Goal: Information Seeking & Learning: Learn about a topic

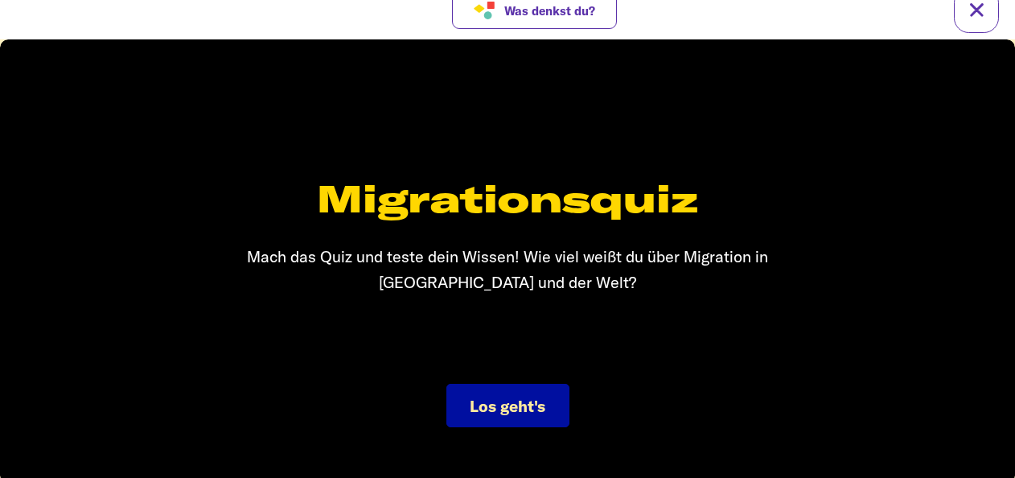
scroll to position [24, 0]
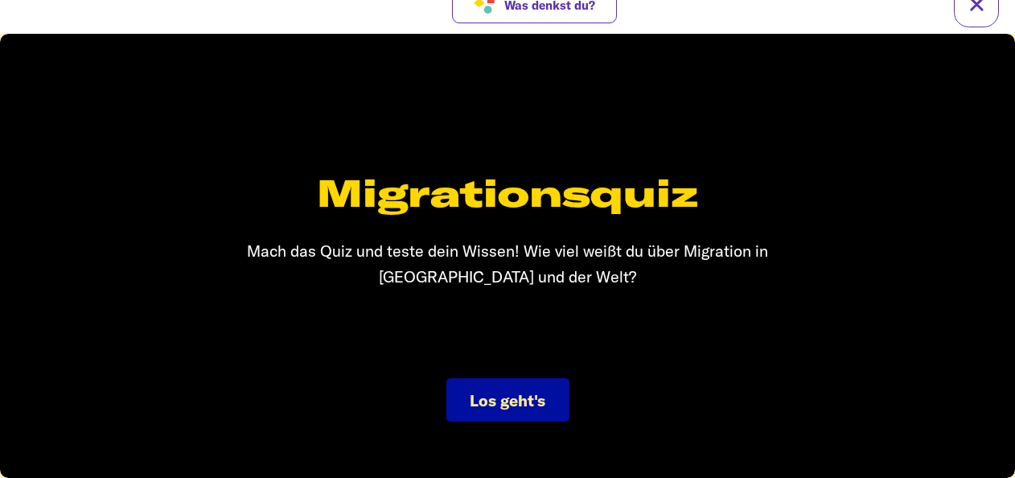
click at [484, 393] on span "Los geht's" at bounding box center [508, 400] width 76 height 20
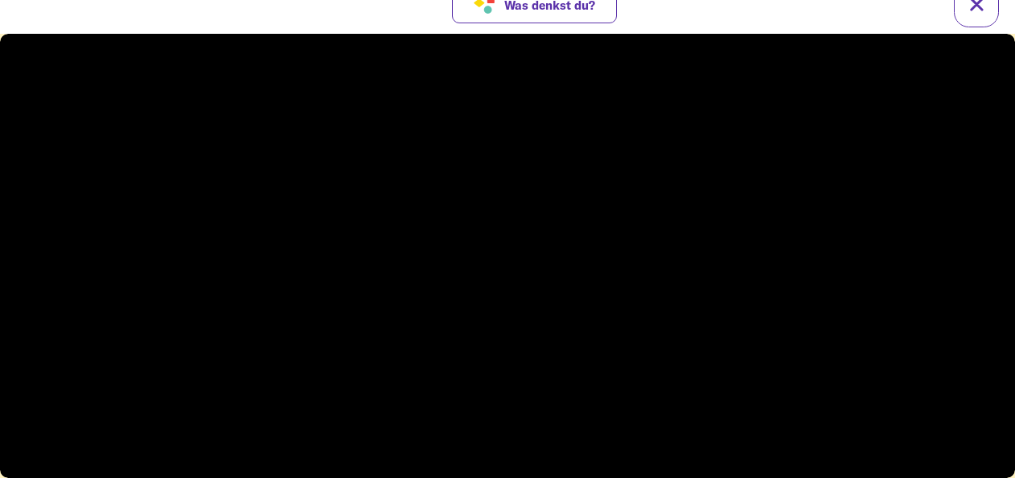
click at [415, 353] on video at bounding box center [507, 256] width 1015 height 444
click at [504, 296] on div at bounding box center [507, 276] width 51 height 51
click at [504, 296] on video at bounding box center [507, 256] width 1015 height 444
click at [504, 296] on div at bounding box center [507, 276] width 51 height 51
click at [504, 296] on div at bounding box center [507, 256] width 1015 height 444
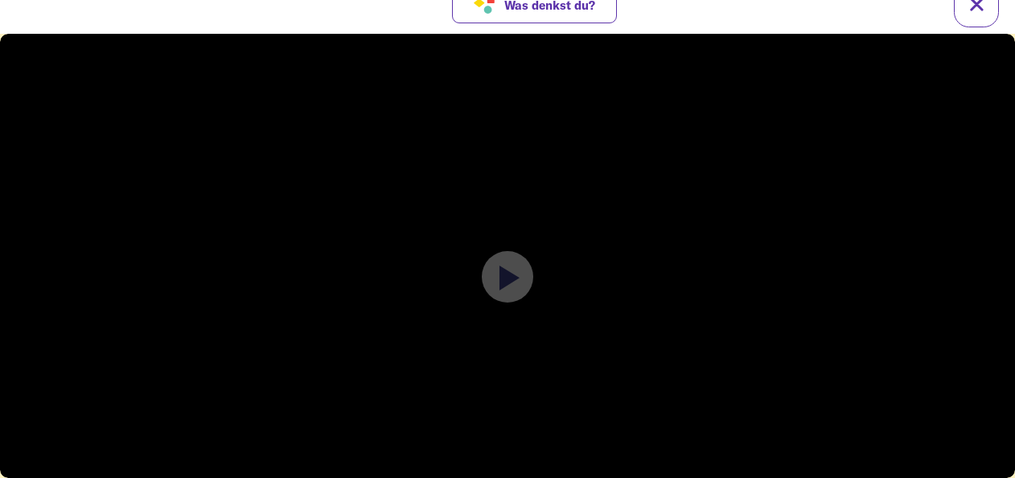
click at [504, 296] on div at bounding box center [507, 276] width 51 height 51
click at [504, 296] on div at bounding box center [507, 256] width 1015 height 444
click at [504, 296] on div at bounding box center [507, 276] width 51 height 51
click at [504, 296] on div at bounding box center [507, 256] width 1015 height 444
click at [504, 296] on div at bounding box center [507, 276] width 51 height 51
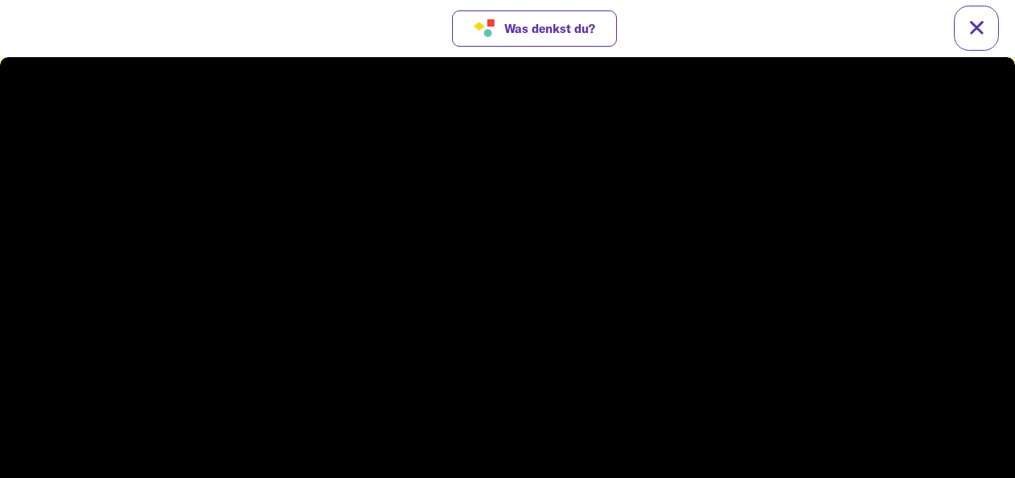
scroll to position [0, 0]
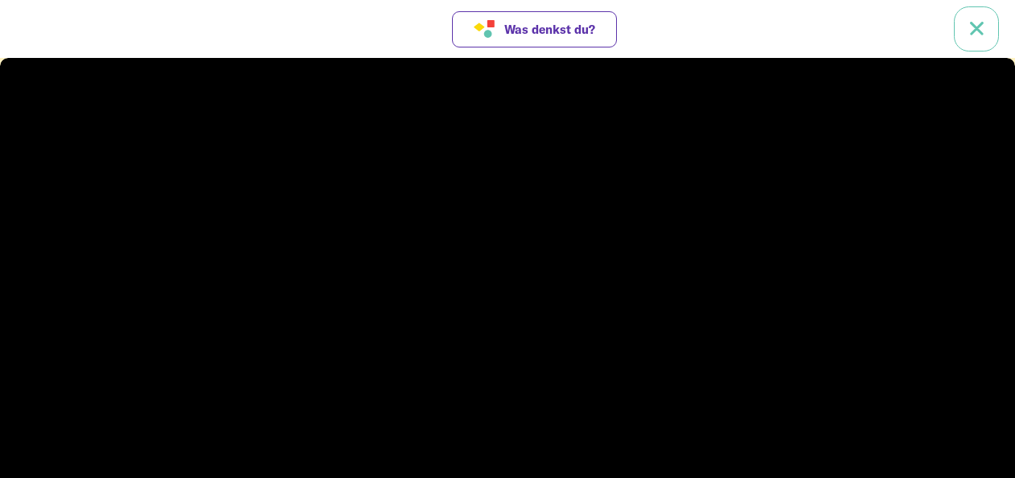
click at [978, 32] on link at bounding box center [976, 28] width 45 height 45
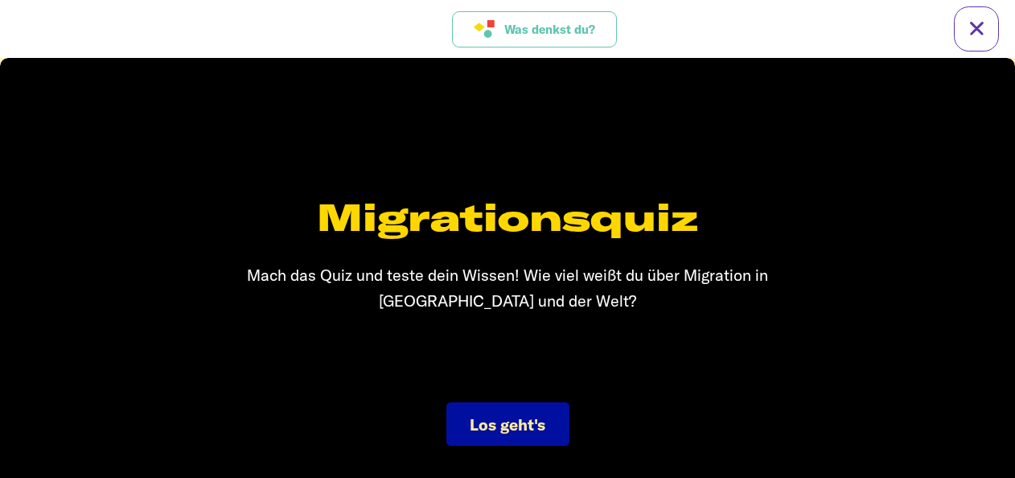
click at [561, 23] on span "Was denkst du?" at bounding box center [549, 30] width 91 height 14
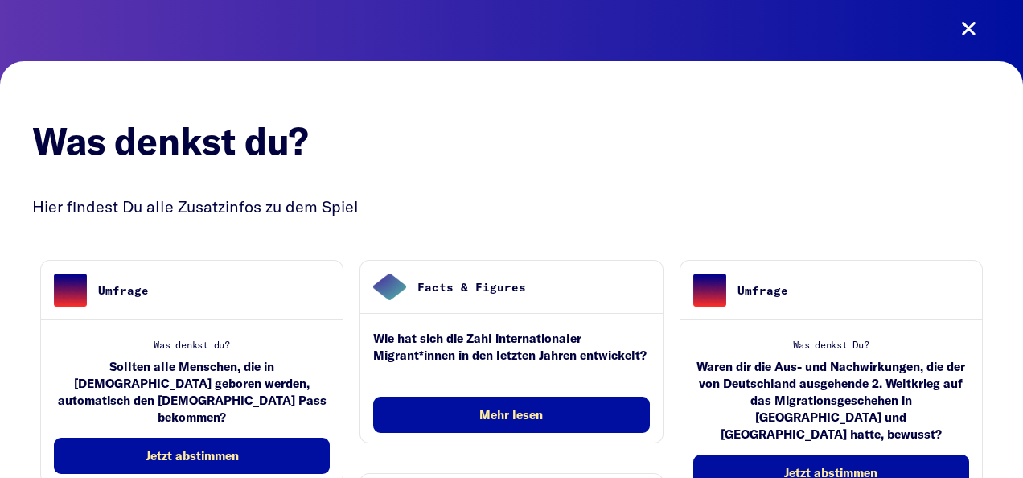
scroll to position [80, 0]
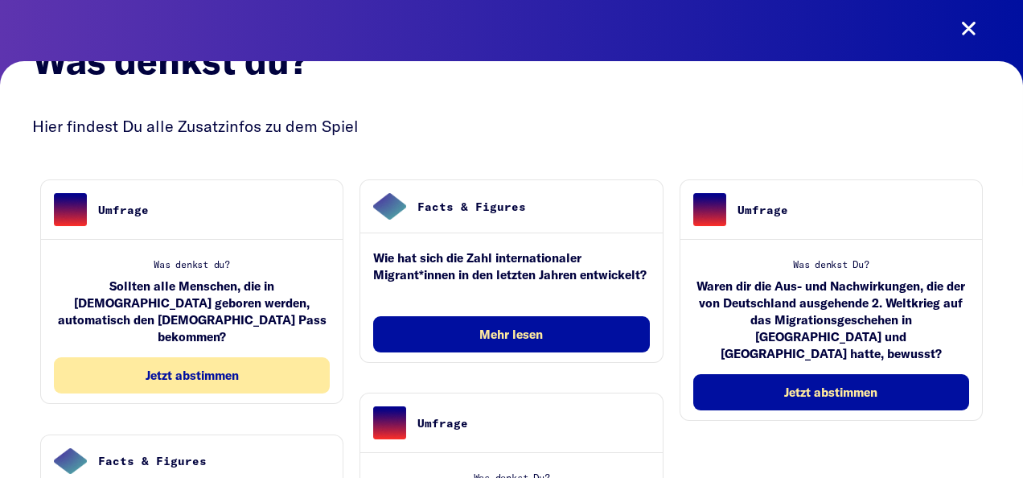
click at [171, 369] on span "Jetzt abstimmen" at bounding box center [192, 376] width 93 height 14
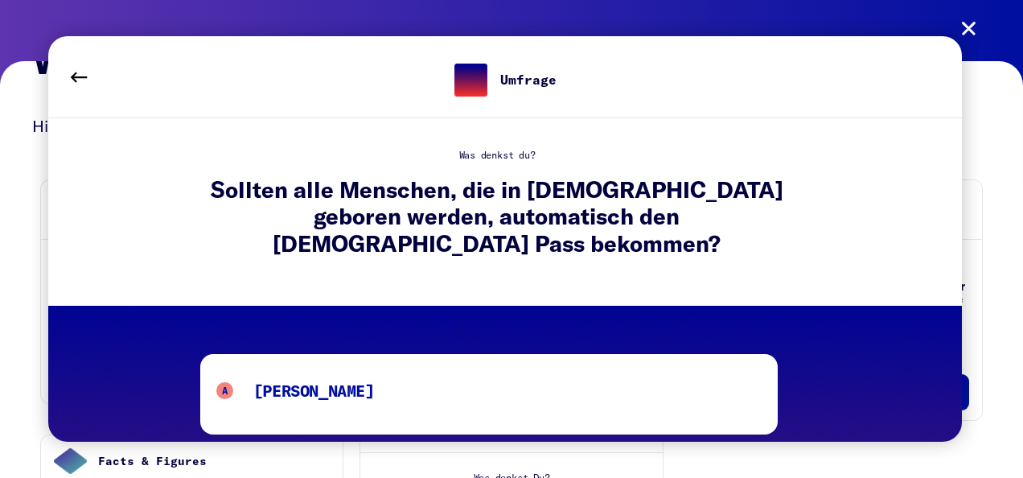
scroll to position [157, 0]
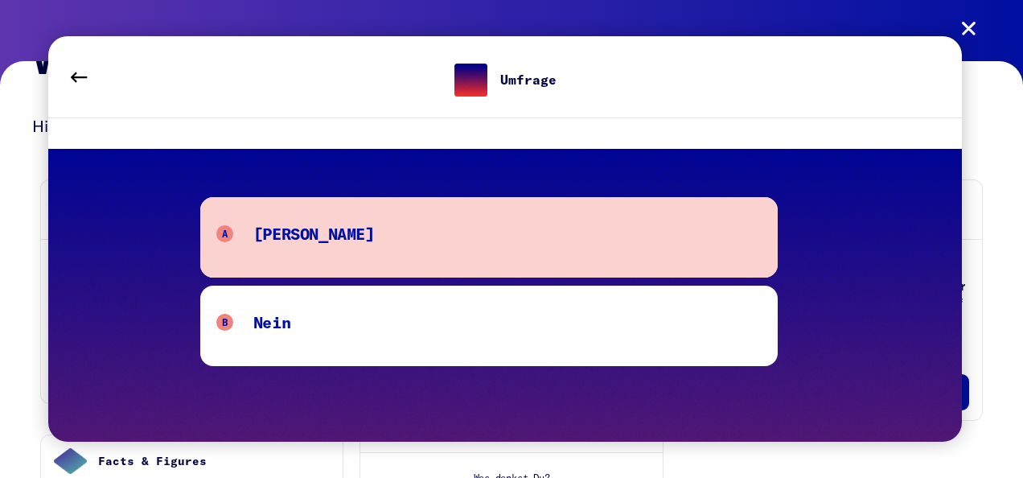
click at [394, 223] on div "A Ja" at bounding box center [489, 237] width 546 height 32
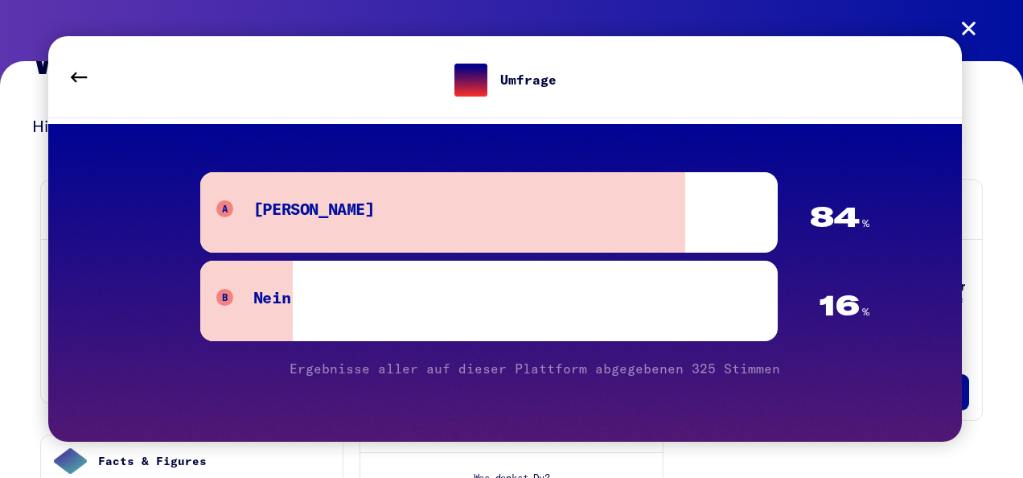
scroll to position [183, 0]
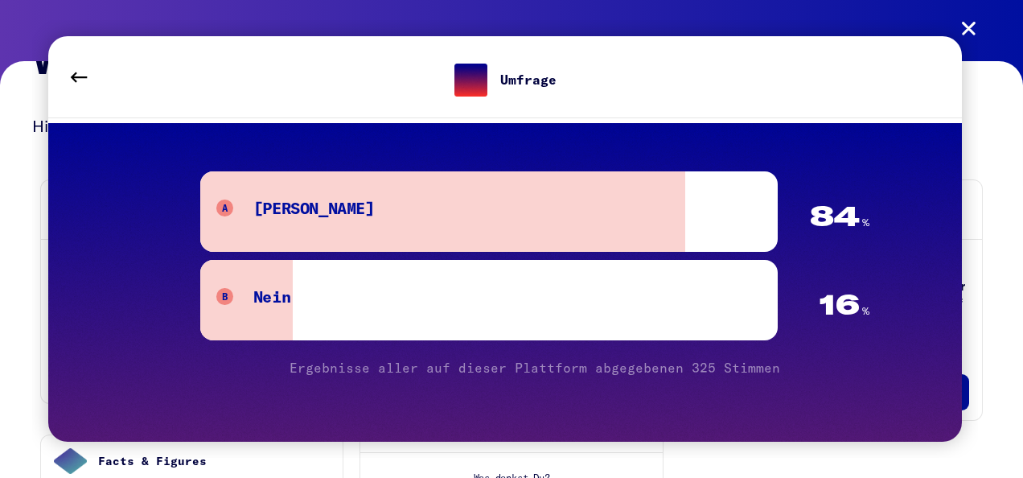
drag, startPoint x: 516, startPoint y: 232, endPoint x: 529, endPoint y: 247, distance: 20.0
click at [515, 260] on button "B Nein" at bounding box center [489, 300] width 578 height 80
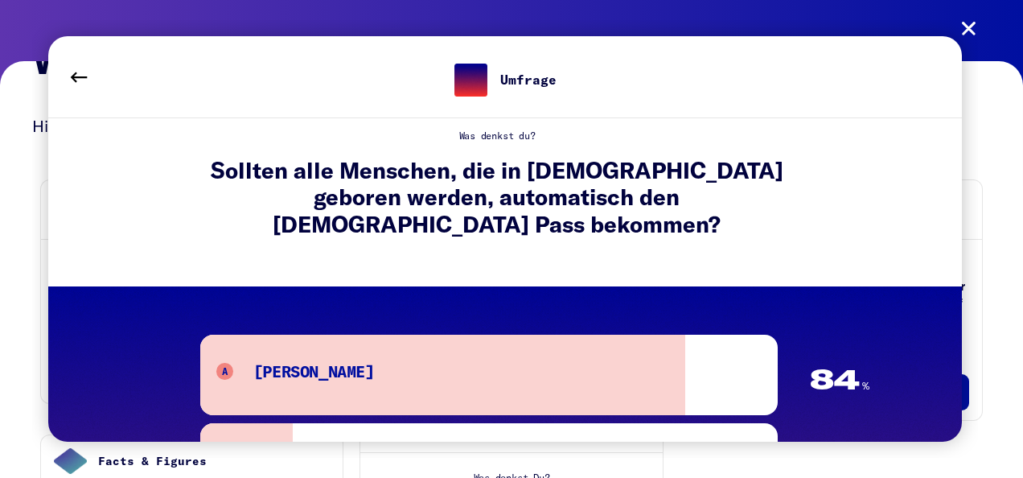
scroll to position [0, 0]
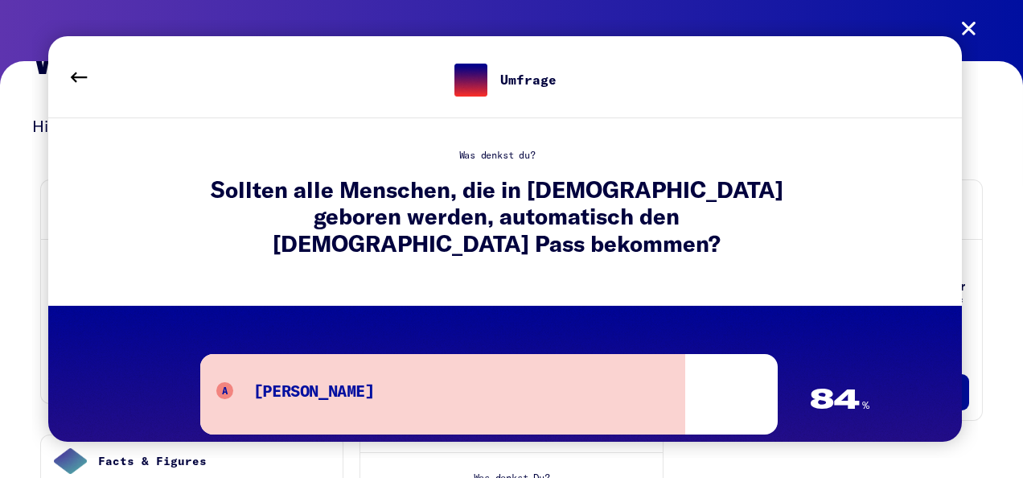
click at [89, 75] on button at bounding box center [78, 77] width 45 height 45
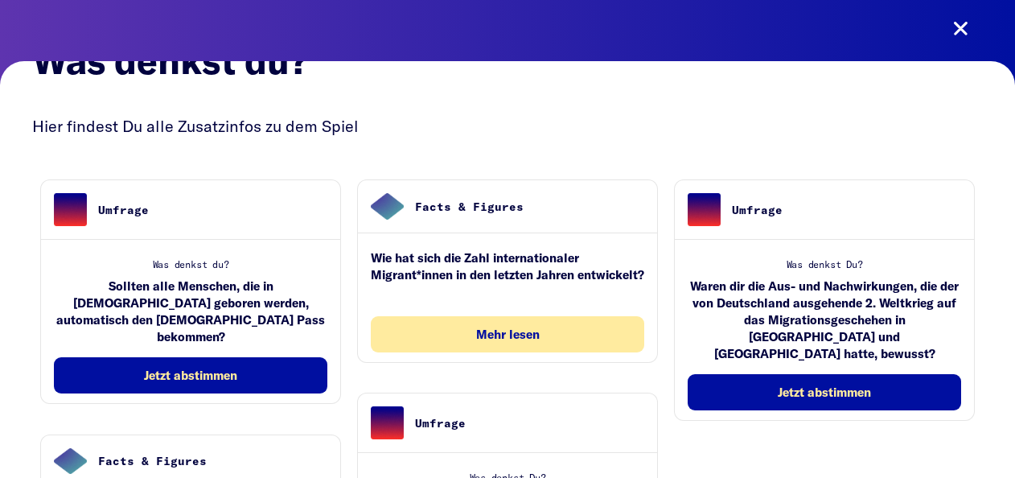
click at [500, 341] on span "Mehr lesen" at bounding box center [508, 334] width 64 height 14
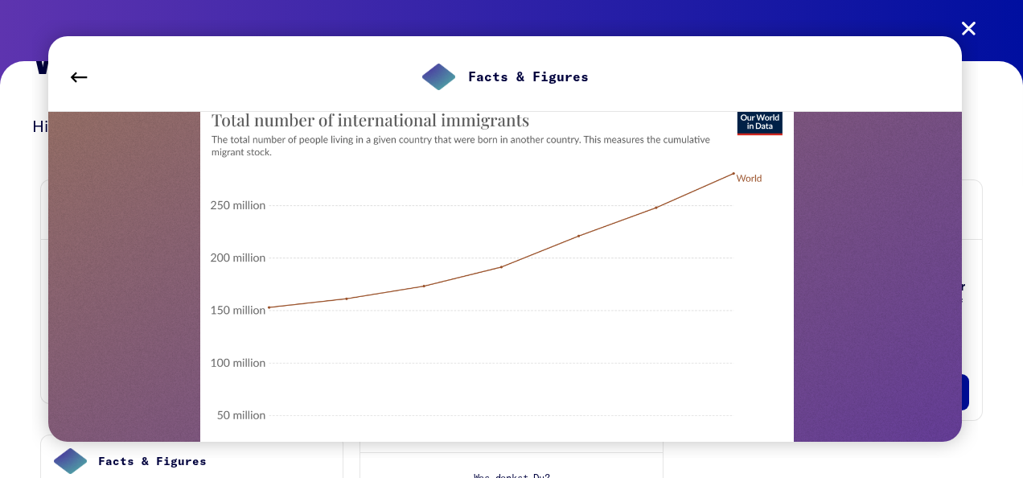
scroll to position [196, 0]
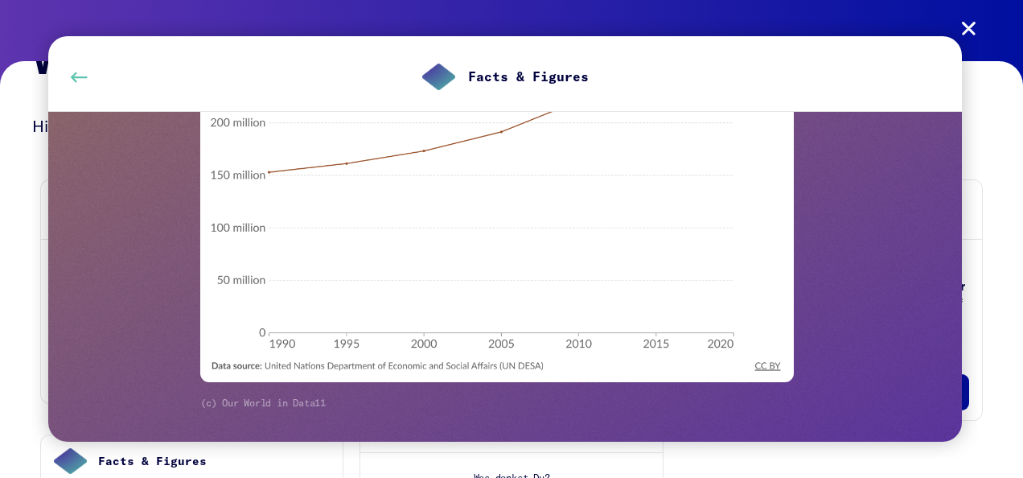
click at [91, 84] on button at bounding box center [78, 77] width 45 height 45
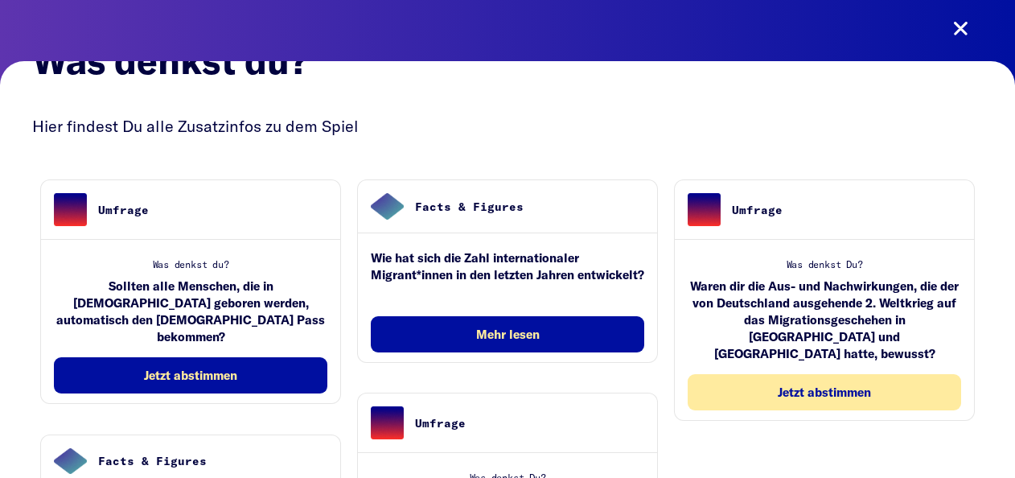
click at [731, 374] on button "Jetzt abstimmen" at bounding box center [825, 392] width 274 height 36
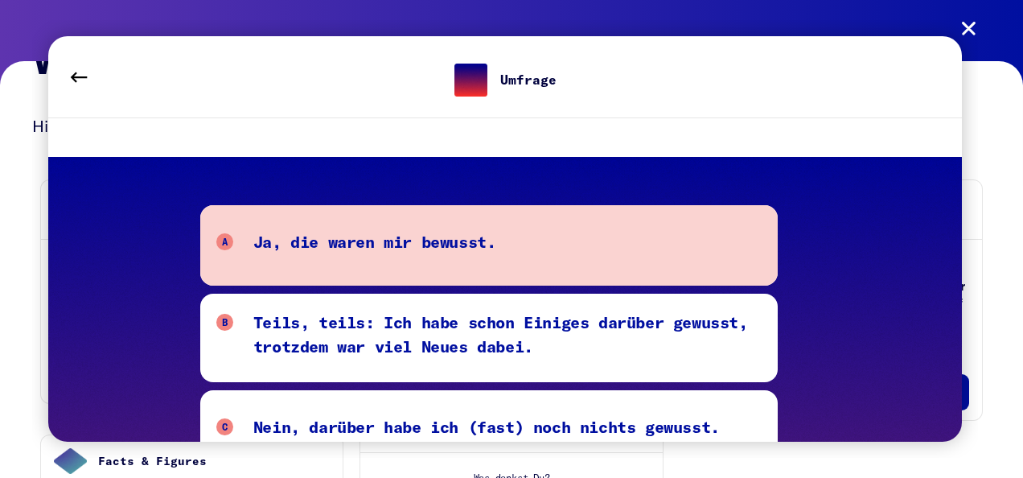
scroll to position [146, 0]
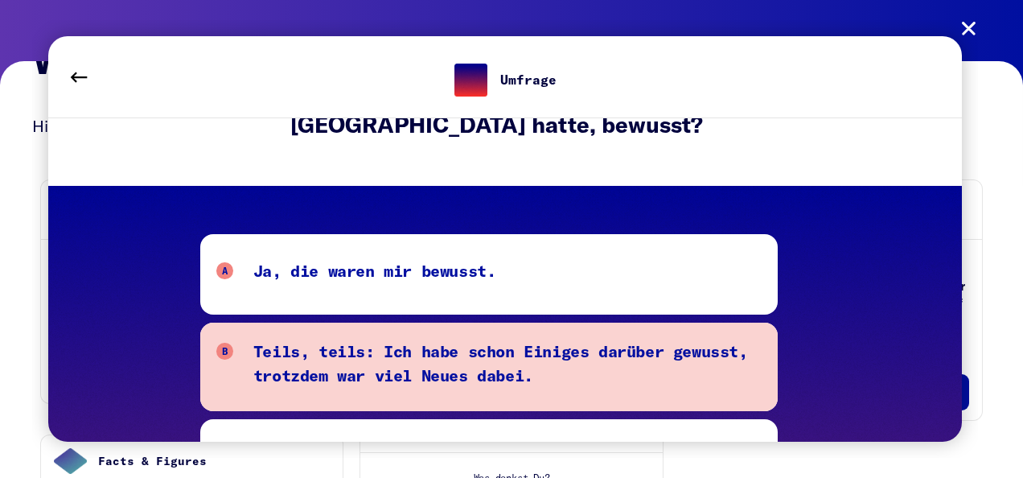
click at [355, 341] on div "Teils, teils: Ich habe schon Einiges darüber gewusst, trotzdem war viel Neues d…" at bounding box center [507, 367] width 509 height 56
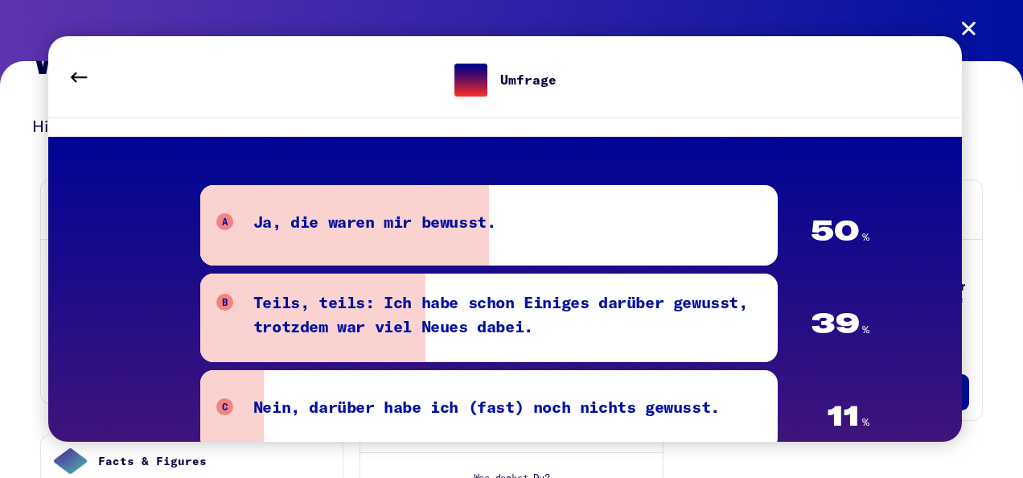
scroll to position [227, 0]
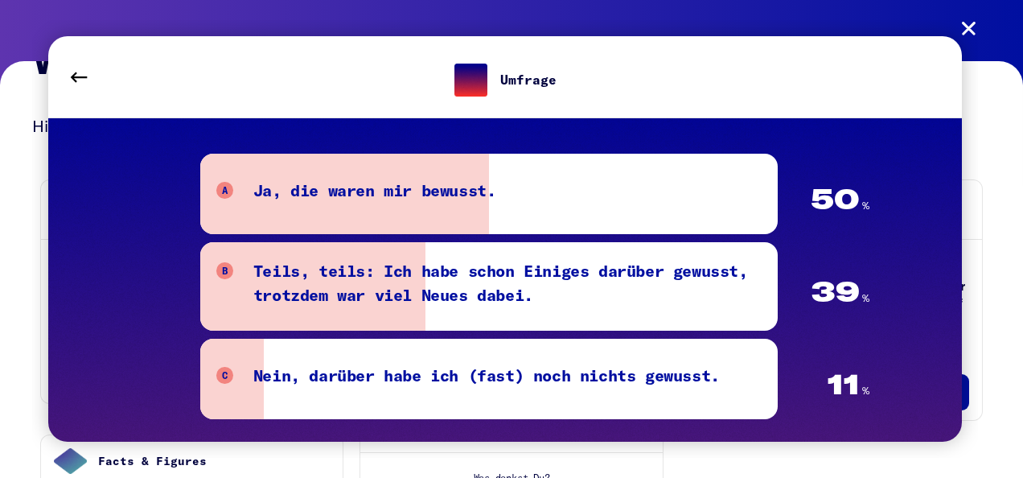
click at [954, 38] on div "Umfrage" at bounding box center [505, 76] width 914 height 81
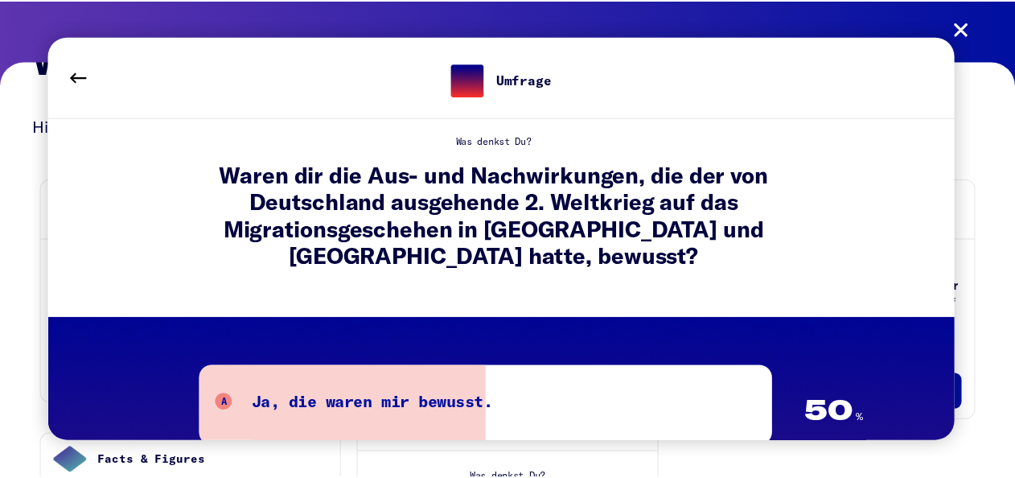
scroll to position [0, 0]
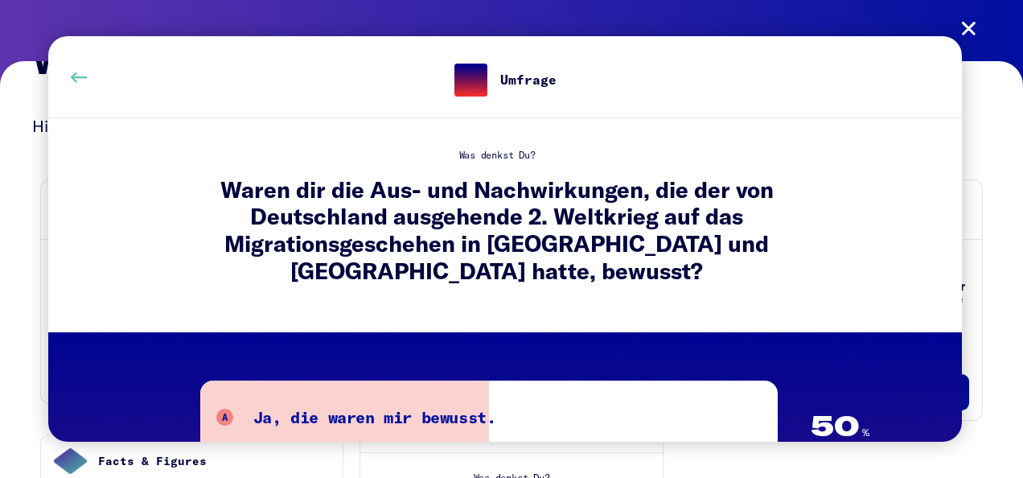
drag, startPoint x: 69, startPoint y: 76, endPoint x: 75, endPoint y: 90, distance: 15.5
click at [70, 79] on button at bounding box center [78, 77] width 45 height 45
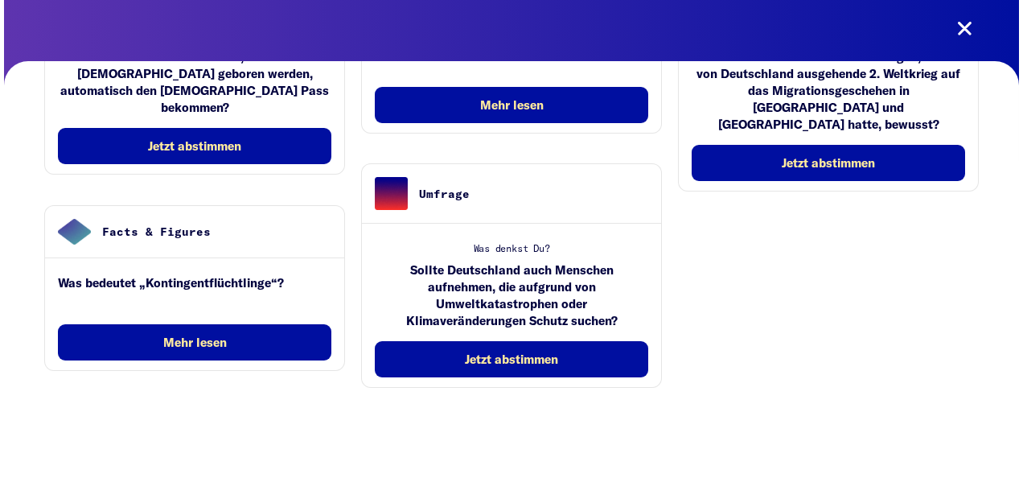
scroll to position [322, 0]
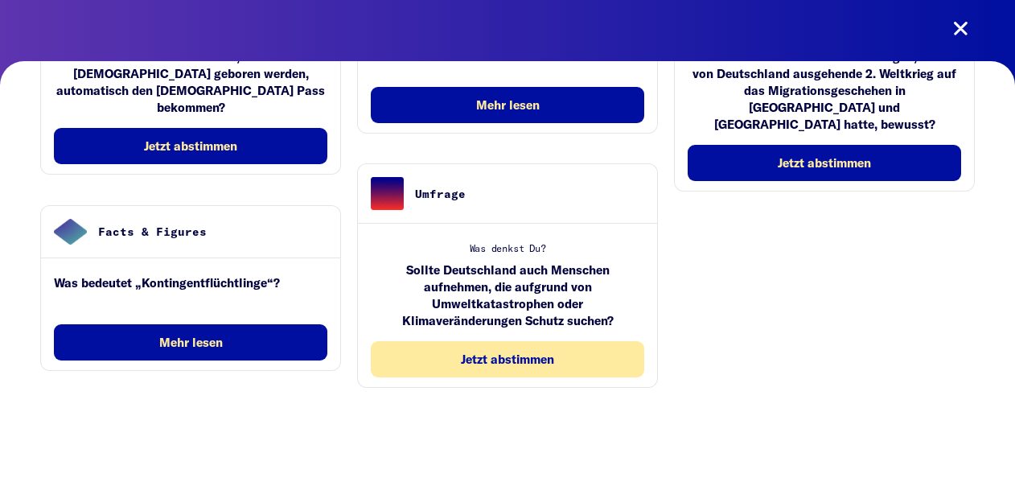
click at [436, 355] on button "Jetzt abstimmen" at bounding box center [508, 359] width 274 height 36
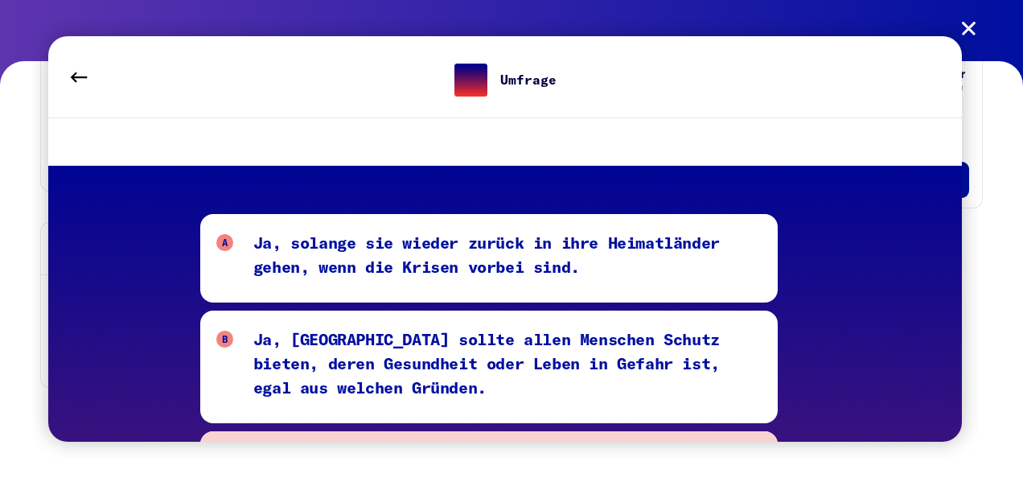
scroll to position [0, 0]
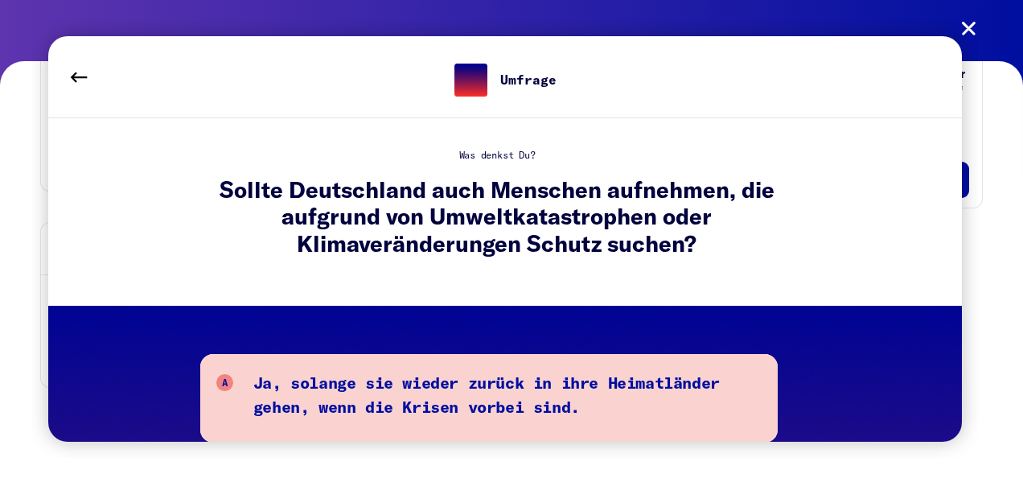
click at [340, 378] on div "Ja, solange sie wieder zurück in ihre Heimatländer gehen, wenn die Krisen vorbe…" at bounding box center [507, 398] width 509 height 56
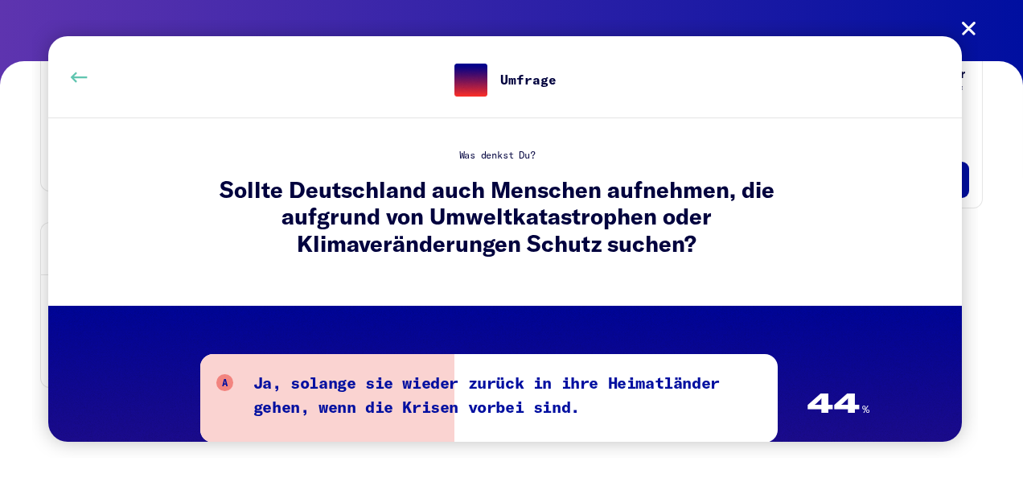
click at [91, 79] on button at bounding box center [78, 77] width 45 height 45
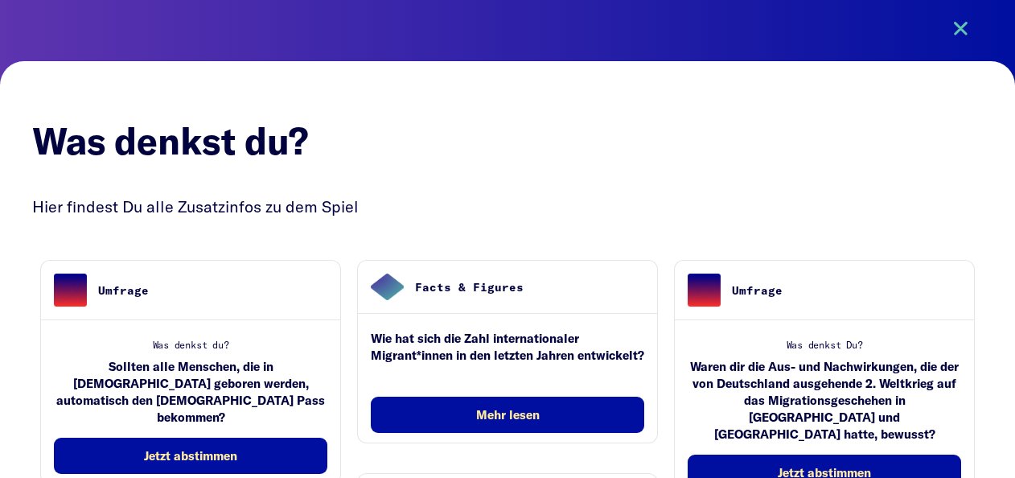
click at [966, 27] on button at bounding box center [960, 28] width 45 height 45
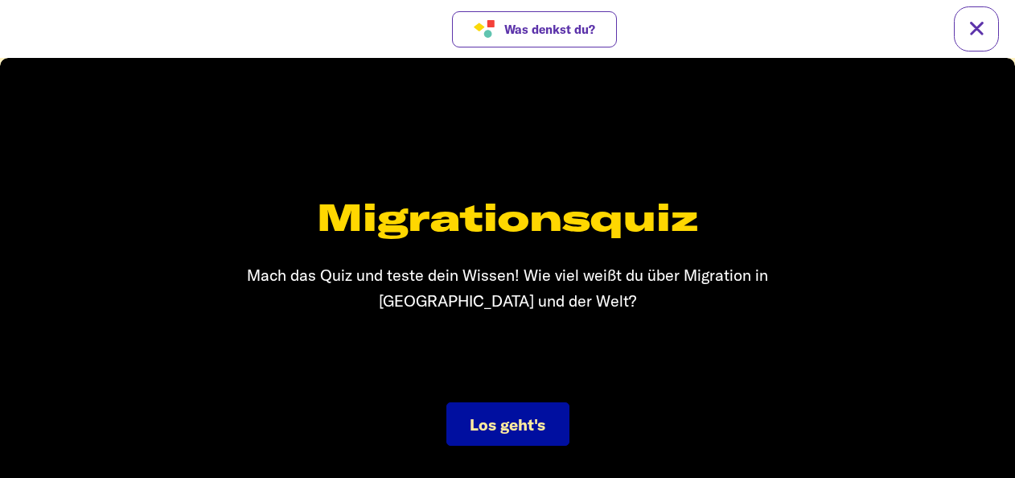
click at [476, 423] on span "Los geht's" at bounding box center [508, 424] width 76 height 20
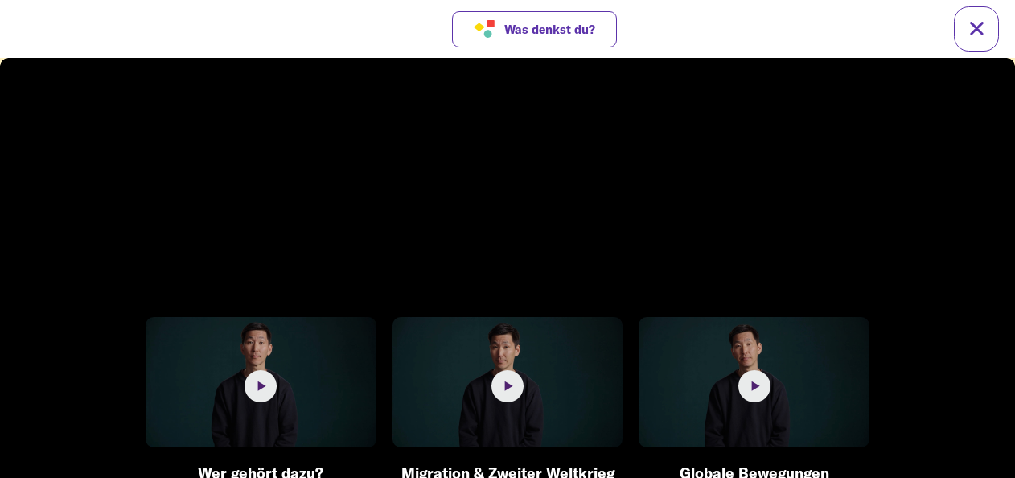
scroll to position [2, 0]
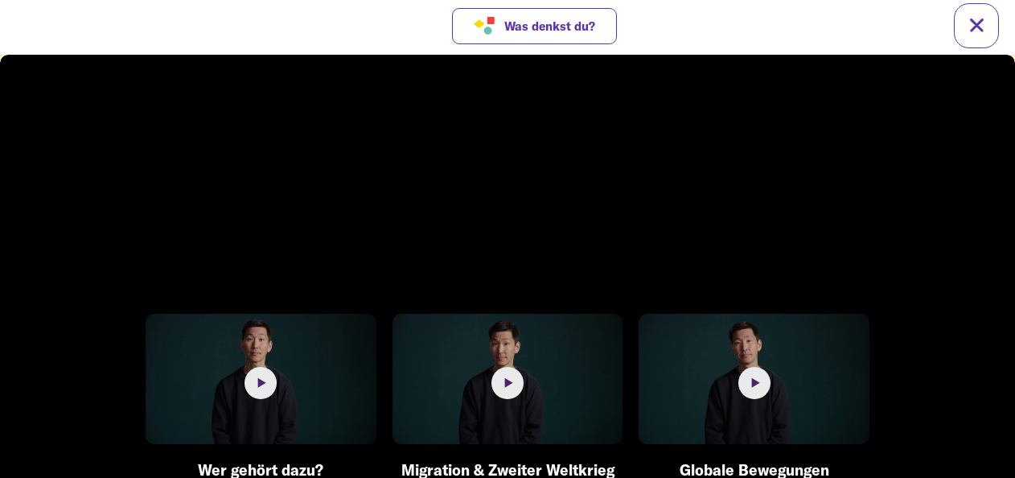
drag, startPoint x: 249, startPoint y: 373, endPoint x: 266, endPoint y: 380, distance: 17.3
click at [249, 373] on circle at bounding box center [261, 383] width 32 height 32
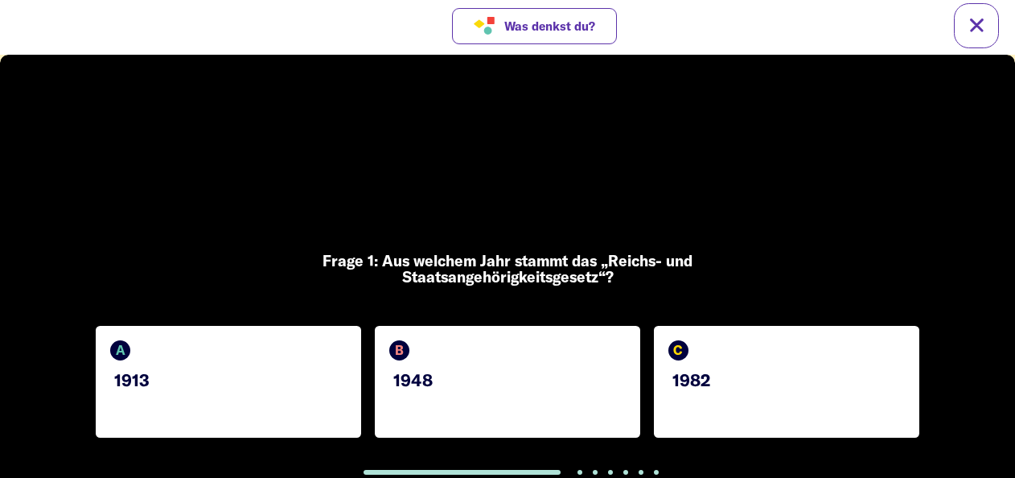
click at [225, 397] on div "A 1913" at bounding box center [229, 382] width 266 height 112
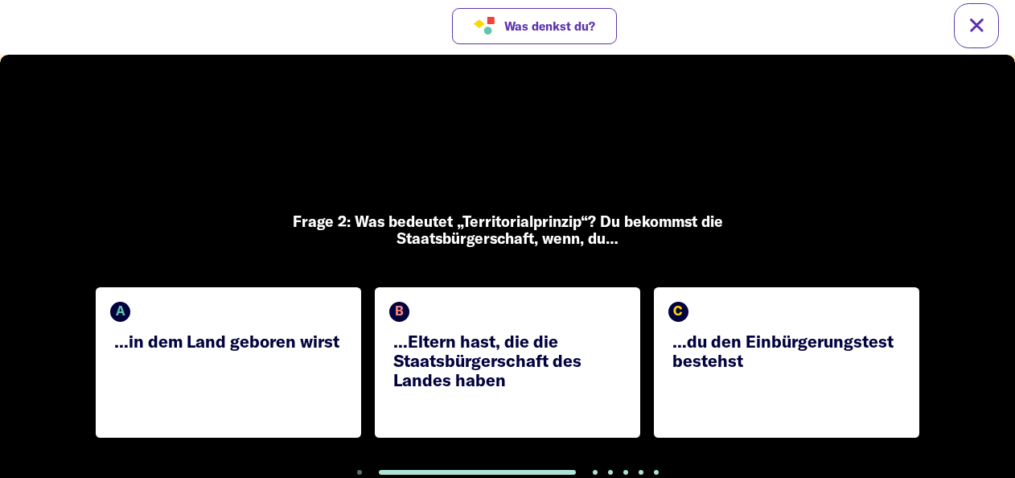
click at [201, 370] on div "A …in dem Land geboren wirst" at bounding box center [229, 362] width 266 height 150
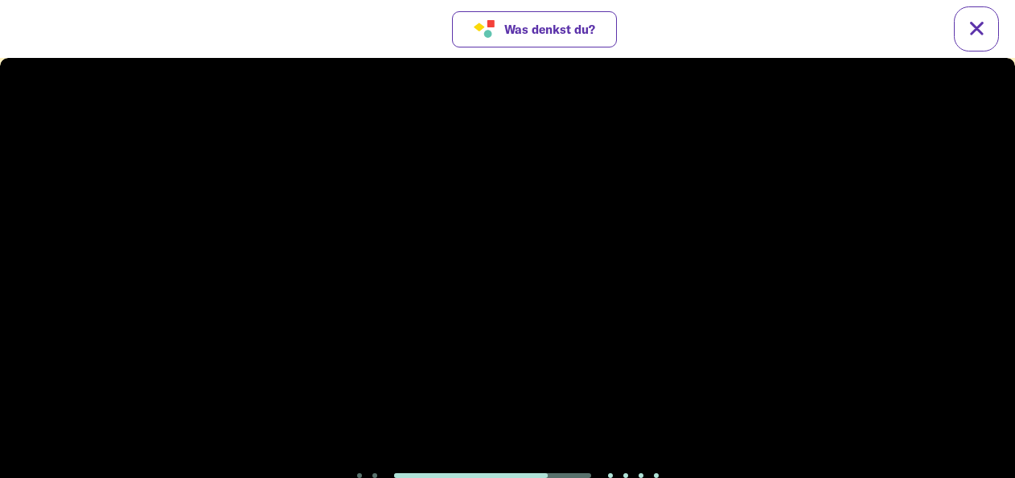
scroll to position [0, 0]
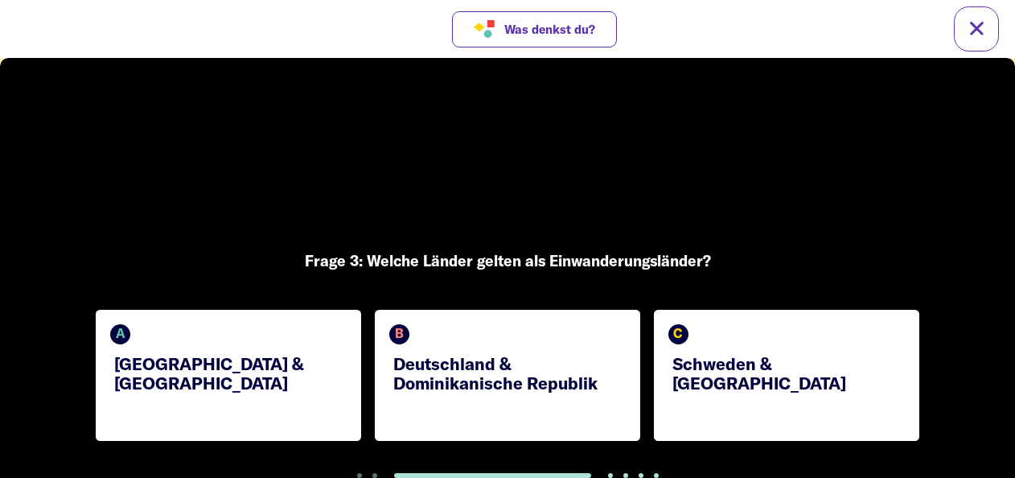
click at [259, 389] on div "A [GEOGRAPHIC_DATA] & [GEOGRAPHIC_DATA]" at bounding box center [229, 375] width 266 height 131
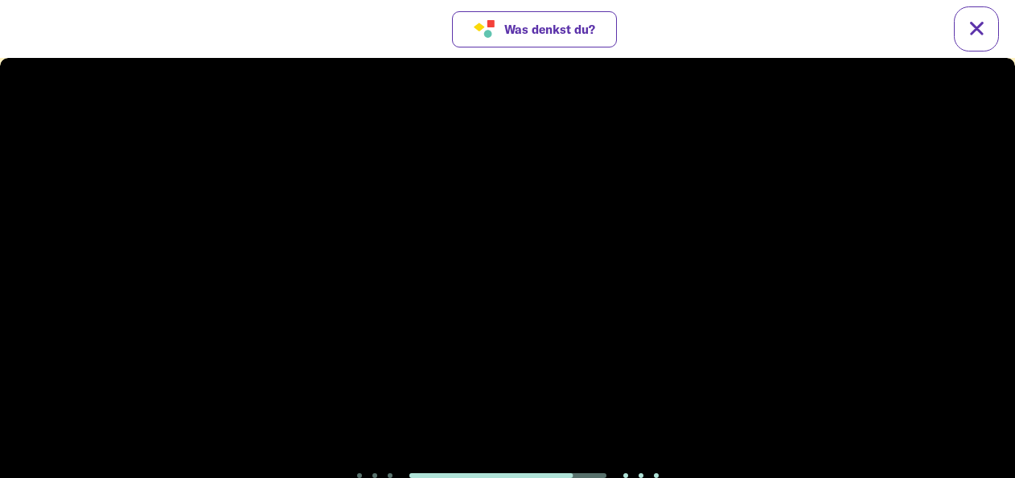
scroll to position [6, 0]
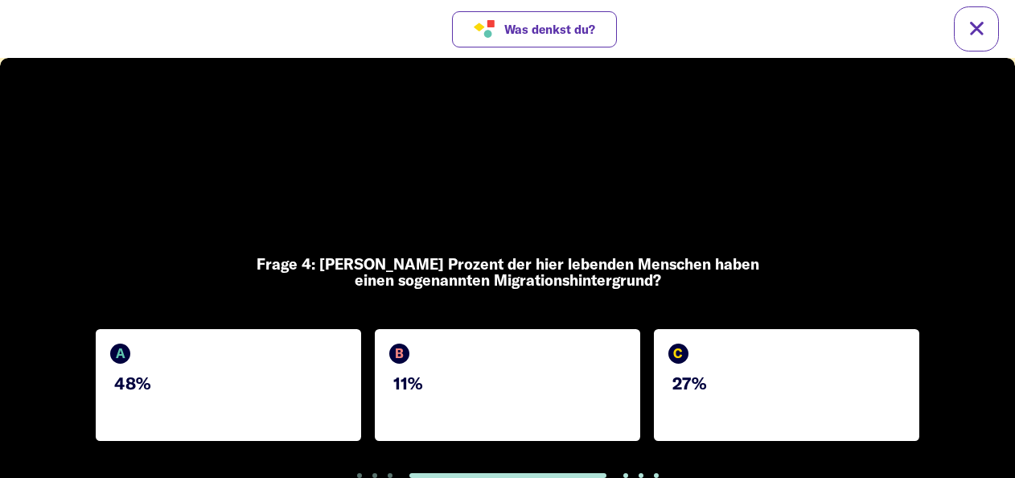
click at [303, 386] on p "48%" at bounding box center [230, 382] width 233 height 19
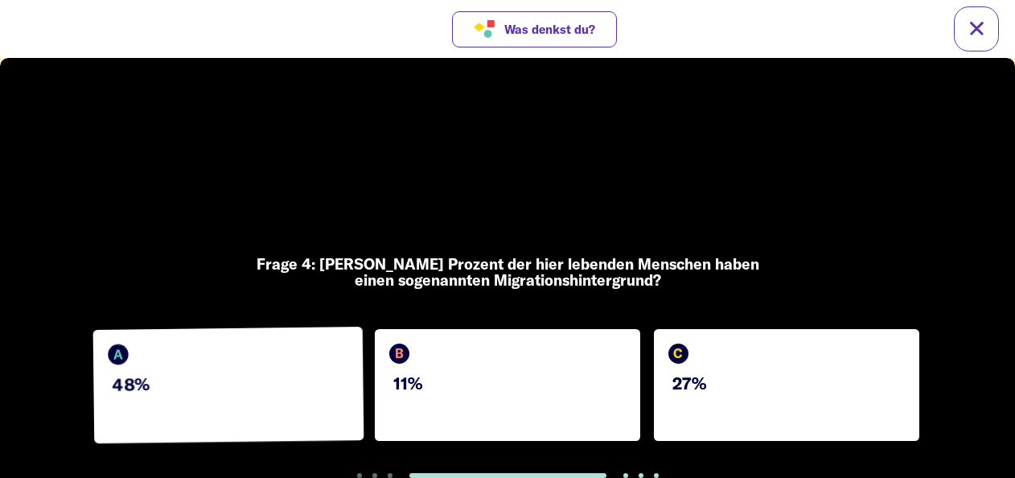
click at [314, 394] on div "A 48%" at bounding box center [228, 385] width 271 height 117
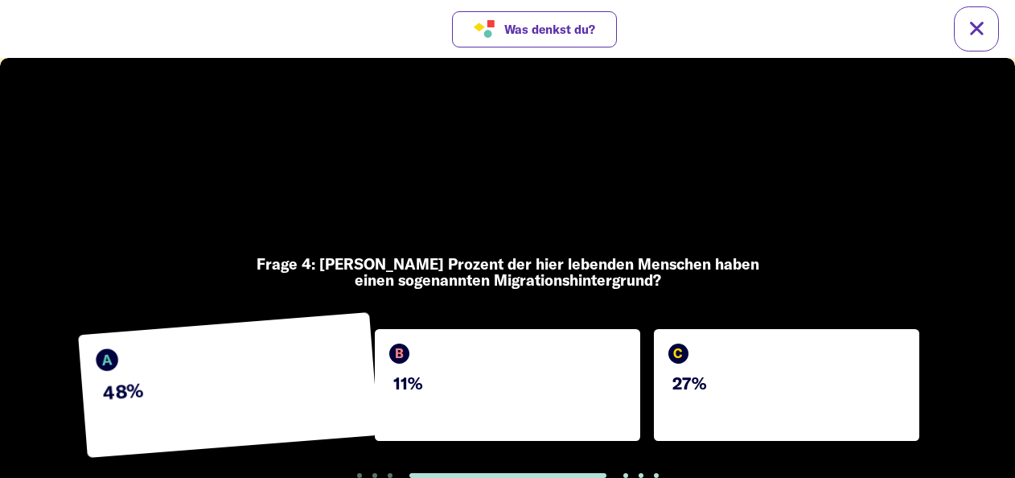
click at [457, 391] on p "11%" at bounding box center [509, 382] width 233 height 19
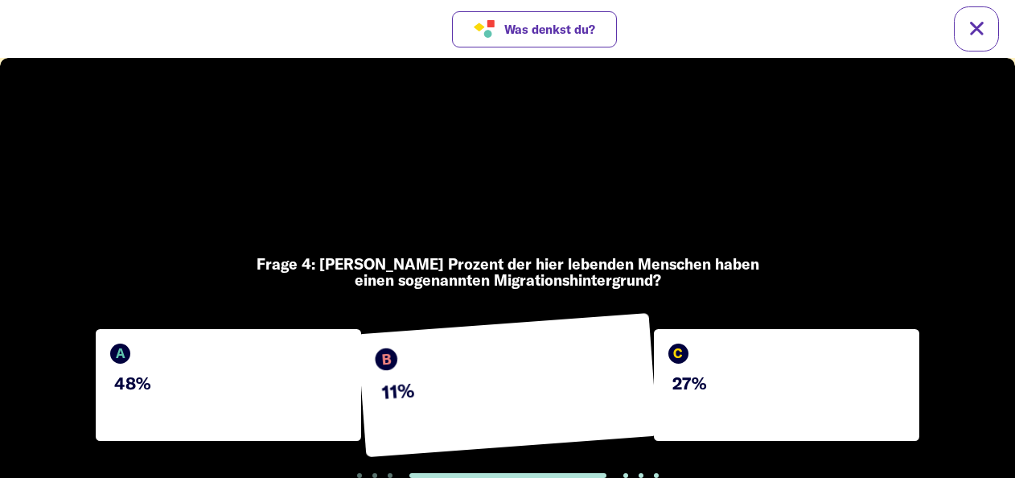
click at [726, 367] on div "C 27%" at bounding box center [787, 385] width 266 height 112
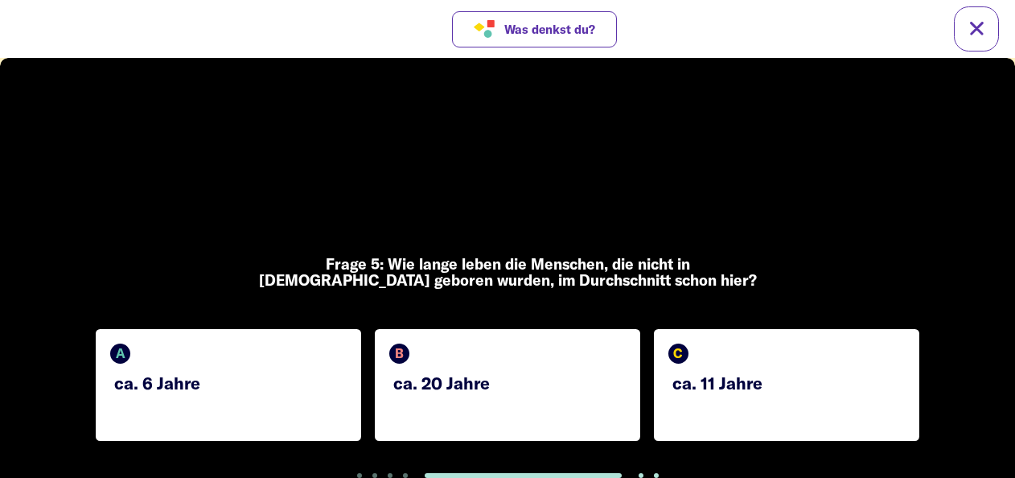
click at [469, 386] on p "ca. 20 Jahre" at bounding box center [509, 382] width 233 height 19
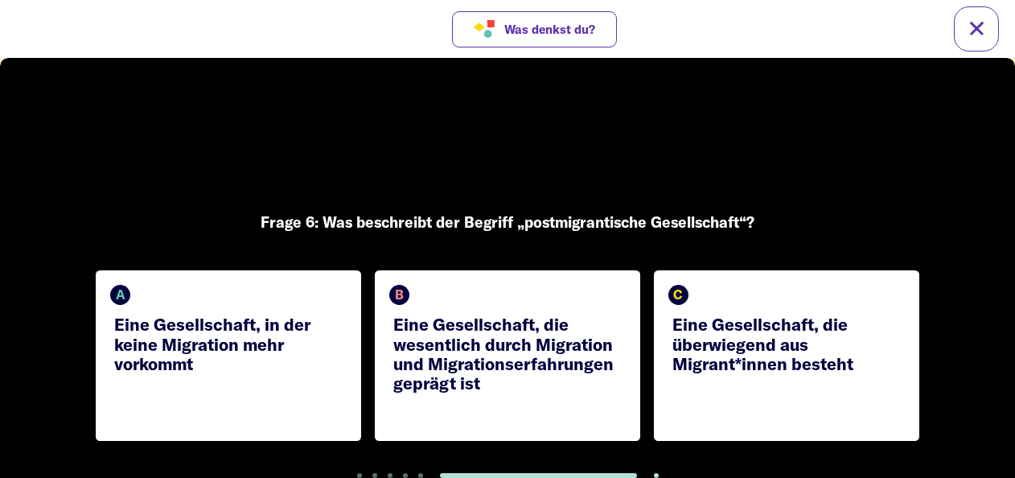
drag, startPoint x: 485, startPoint y: 344, endPoint x: 568, endPoint y: 345, distance: 82.9
click at [487, 343] on p "Eine Gesellschaft, die wesentlich durch Migration und Migrationserfahrungen gep…" at bounding box center [509, 354] width 233 height 78
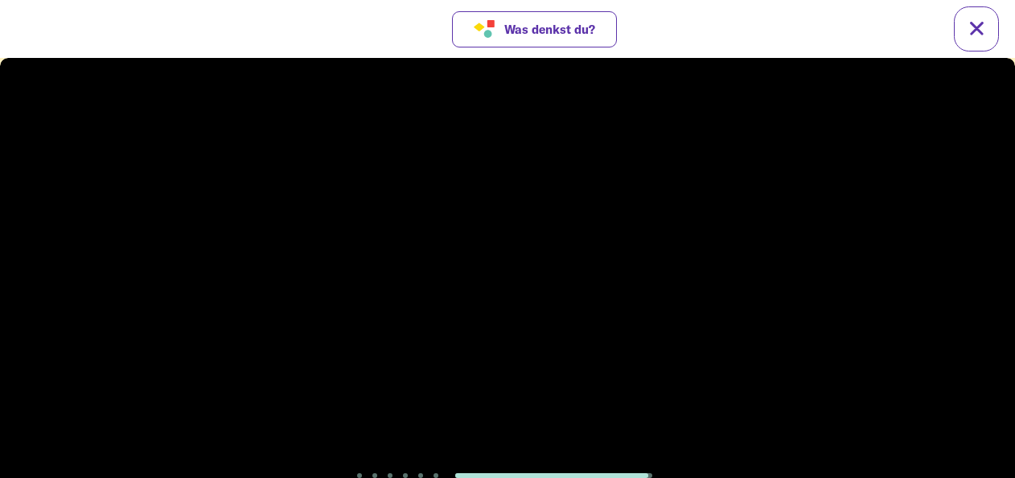
scroll to position [2, 0]
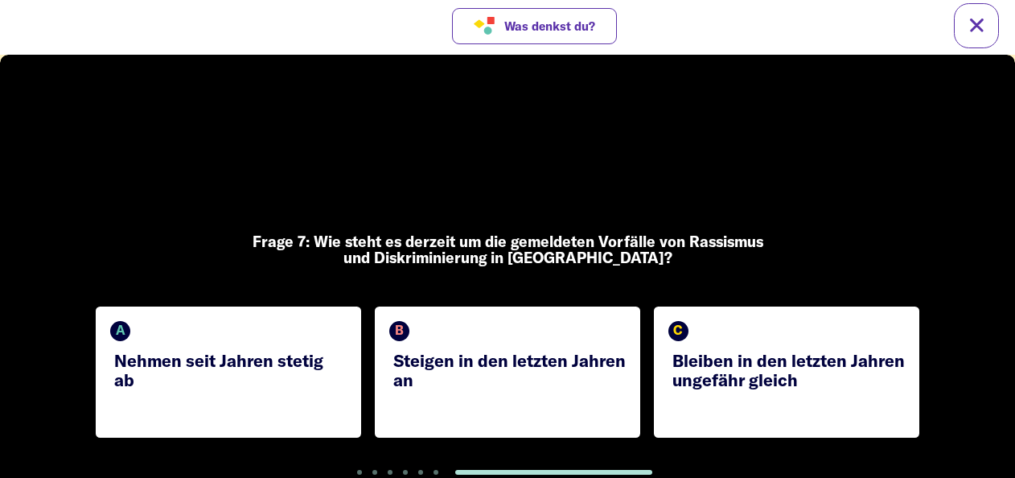
click at [555, 419] on div "B Steigen in den letzten Jahren an" at bounding box center [508, 372] width 266 height 131
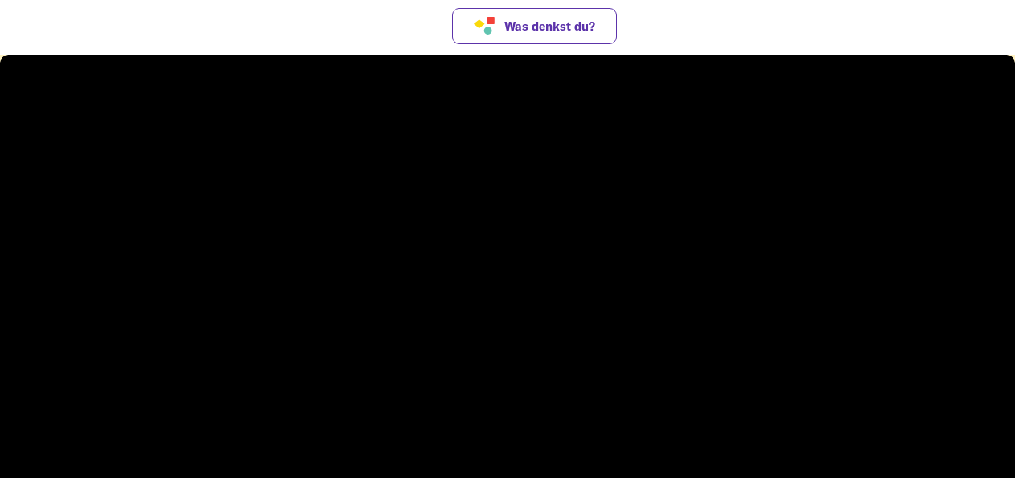
scroll to position [0, 0]
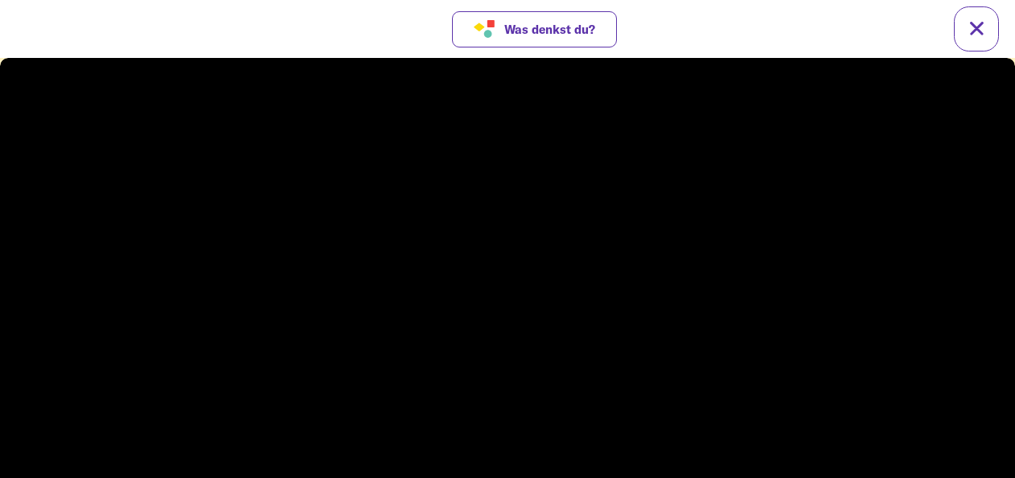
click at [521, 388] on video at bounding box center [507, 280] width 1015 height 444
click at [507, 290] on icon at bounding box center [510, 303] width 21 height 26
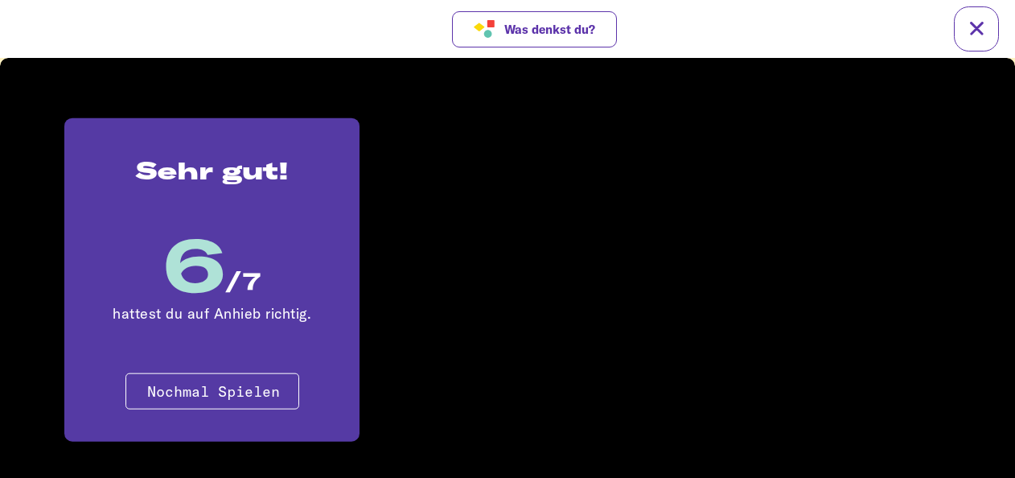
click at [240, 391] on span "Nochmal Spielen" at bounding box center [213, 391] width 133 height 19
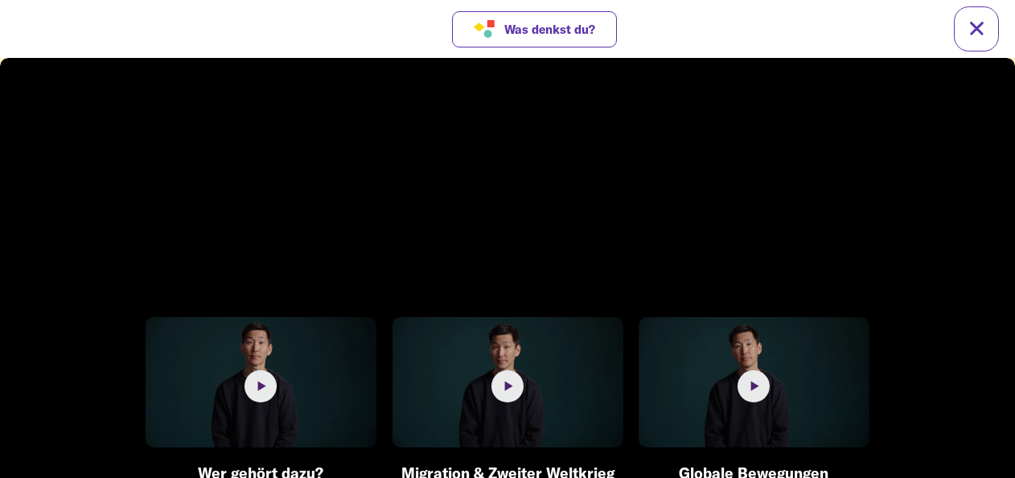
click at [513, 356] on img at bounding box center [508, 382] width 231 height 130
